Goal: Task Accomplishment & Management: Complete application form

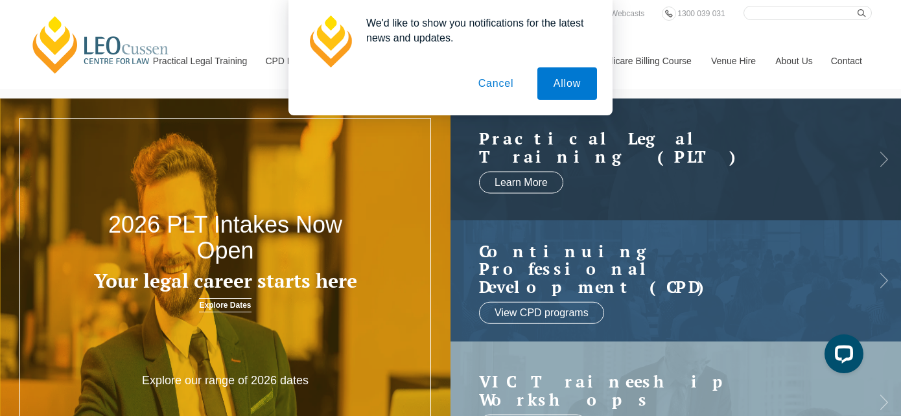
click at [503, 82] on button "Cancel" at bounding box center [496, 83] width 68 height 32
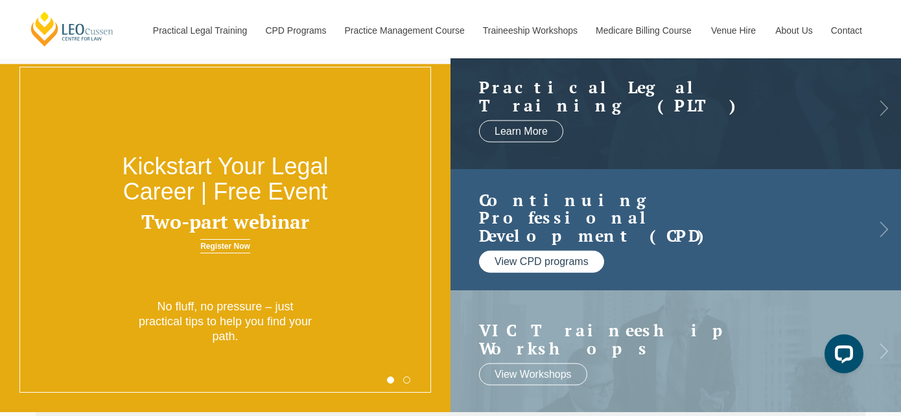
scroll to position [50, 0]
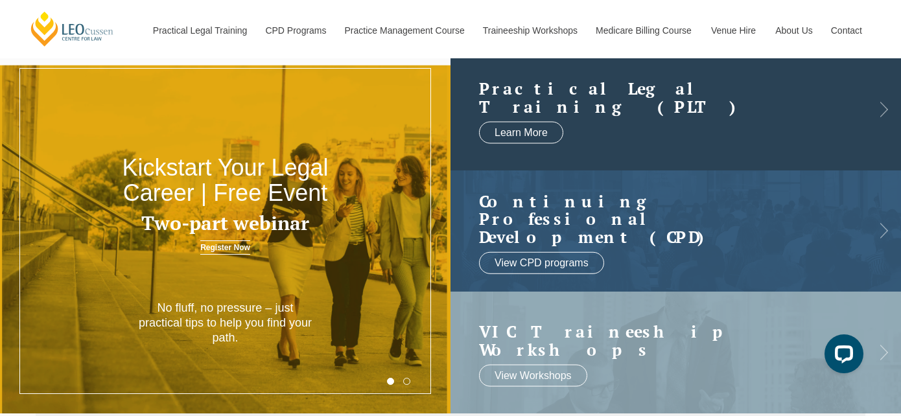
click at [697, 124] on link at bounding box center [675, 110] width 450 height 122
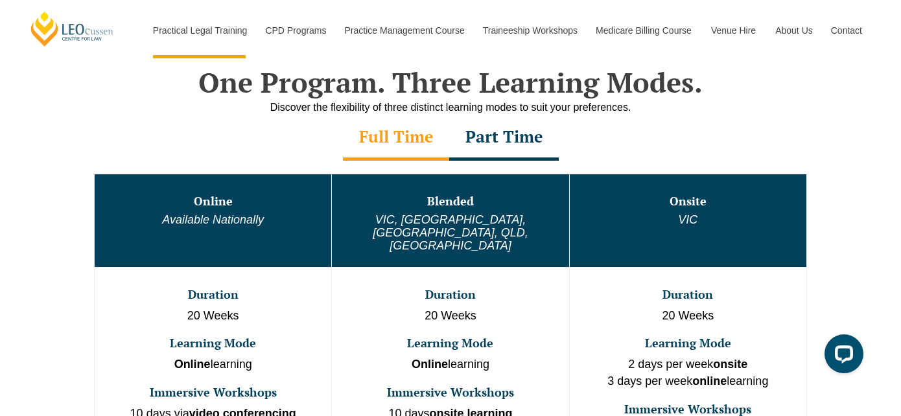
scroll to position [632, 0]
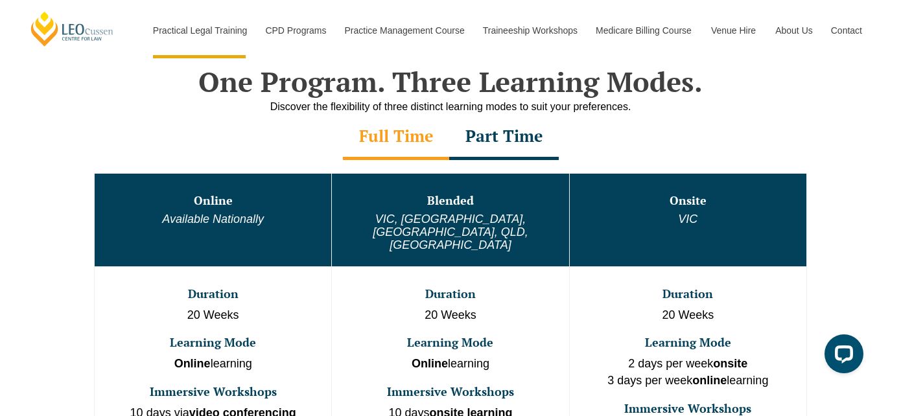
click at [502, 150] on div "Part Time" at bounding box center [504, 137] width 110 height 45
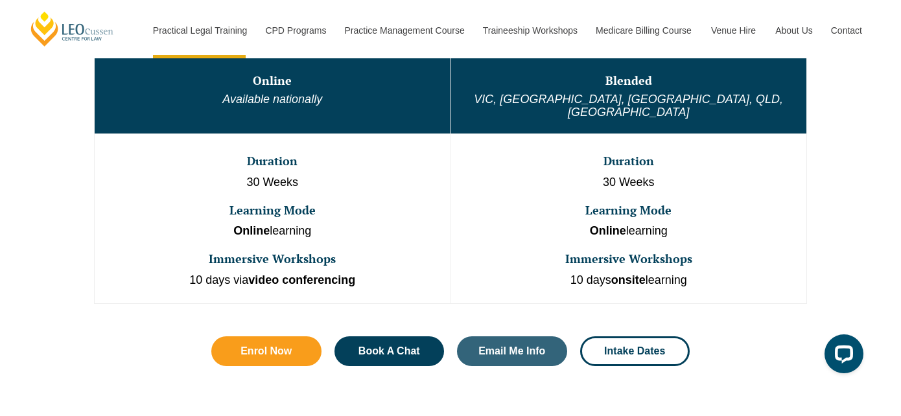
scroll to position [755, 0]
